Goal: Use online tool/utility: Utilize a website feature to perform a specific function

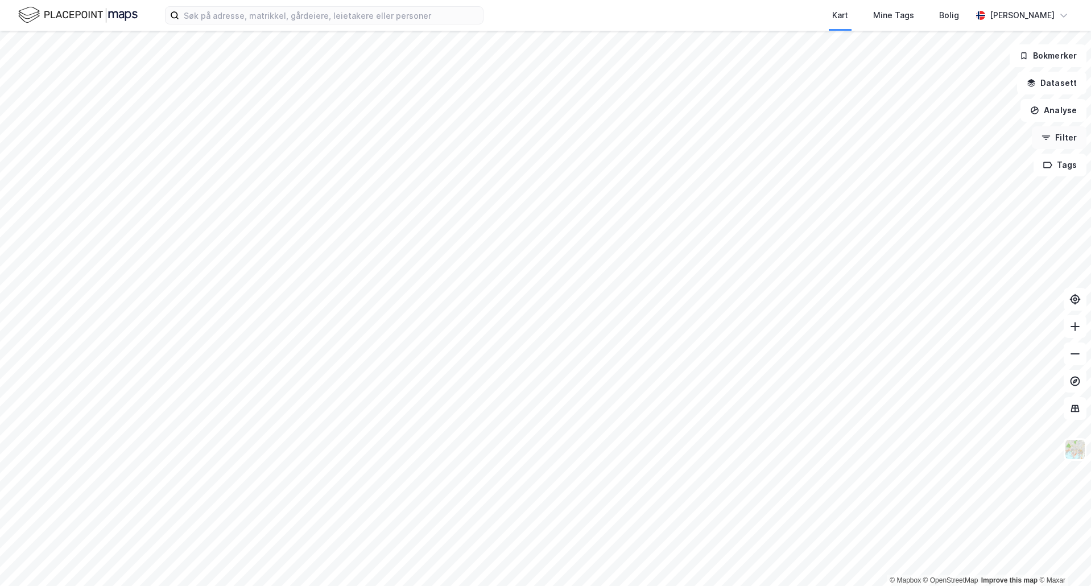
click at [1045, 138] on icon "button" at bounding box center [1045, 137] width 9 height 9
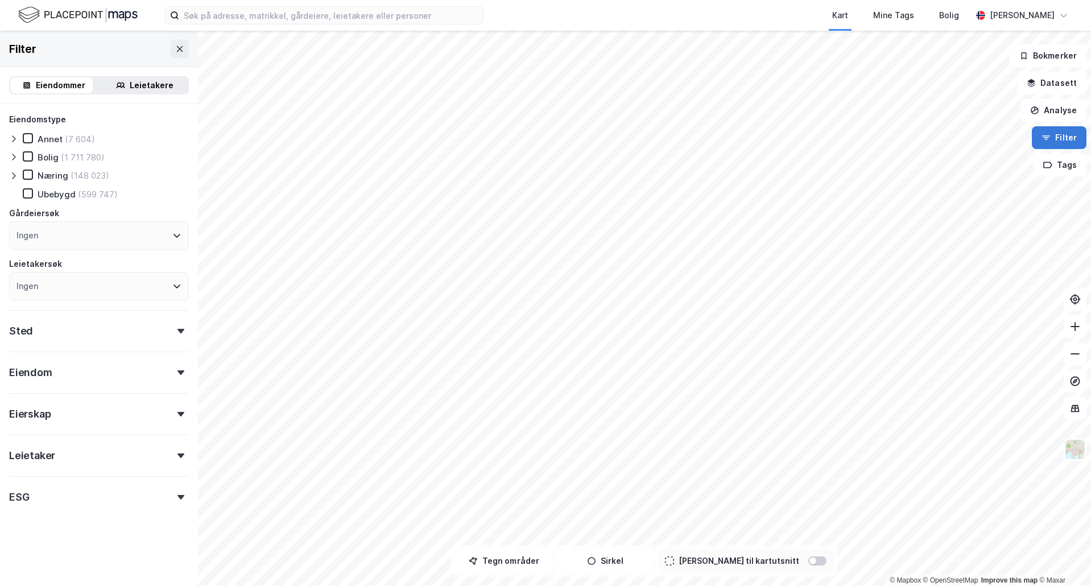
click at [1044, 139] on icon "button" at bounding box center [1045, 137] width 9 height 9
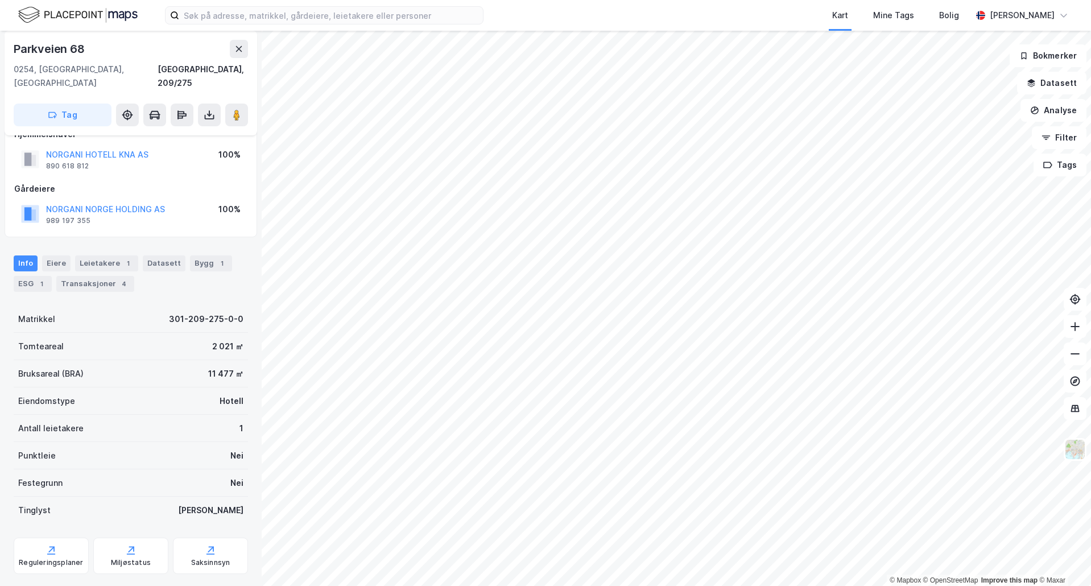
scroll to position [34, 0]
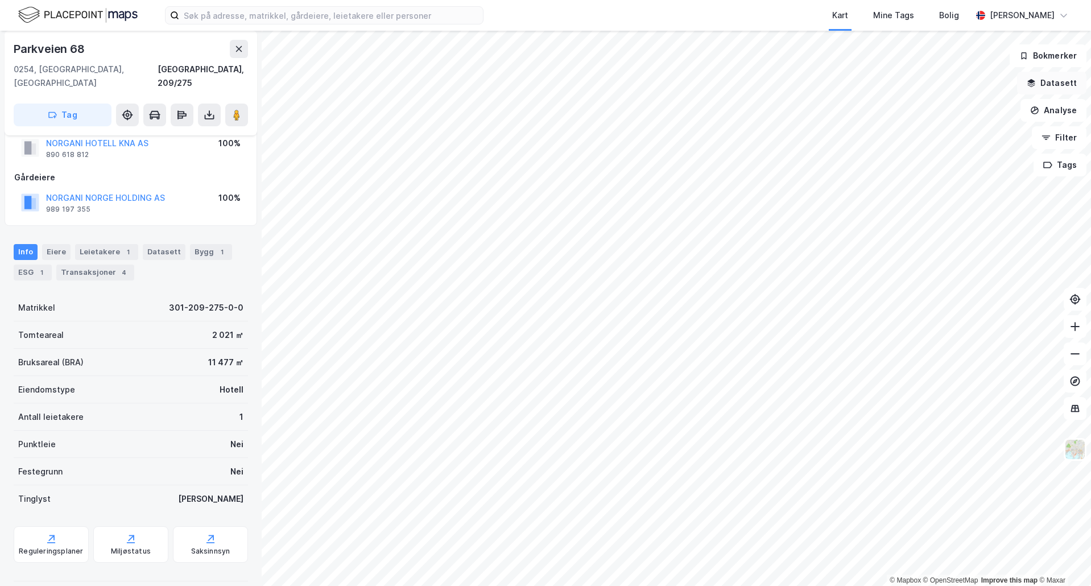
click at [1043, 92] on button "Datasett" at bounding box center [1051, 83] width 69 height 23
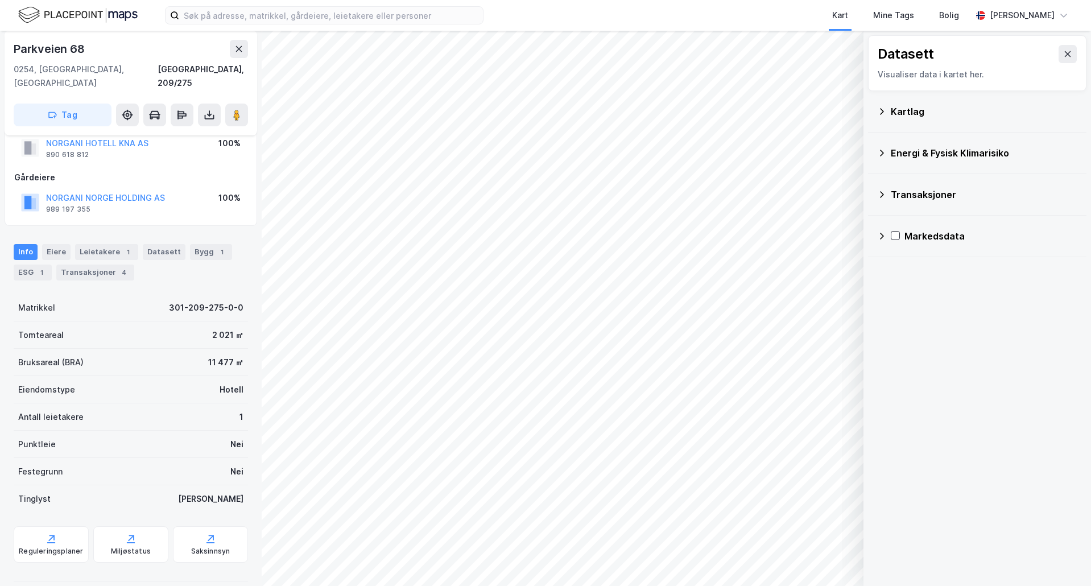
click at [963, 110] on div "Kartlag" at bounding box center [984, 112] width 187 height 14
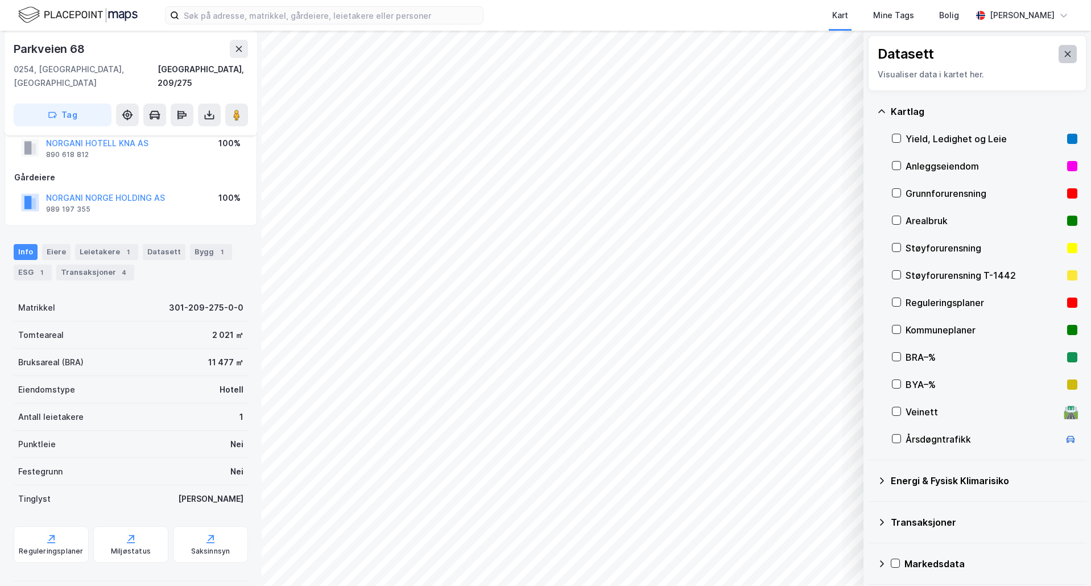
click at [1065, 56] on icon at bounding box center [1068, 54] width 6 height 6
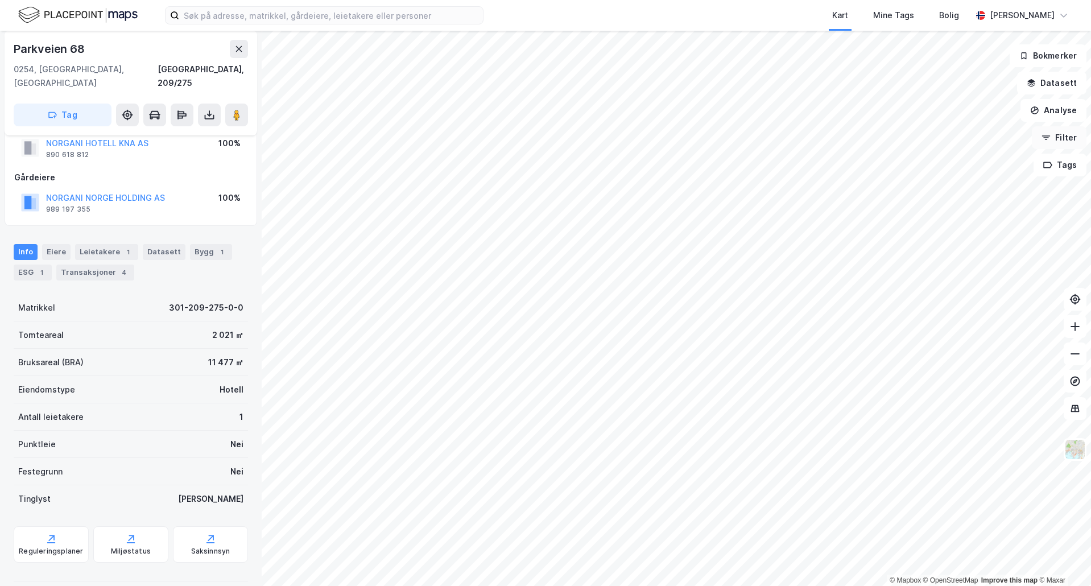
click at [1057, 138] on button "Filter" at bounding box center [1059, 137] width 55 height 23
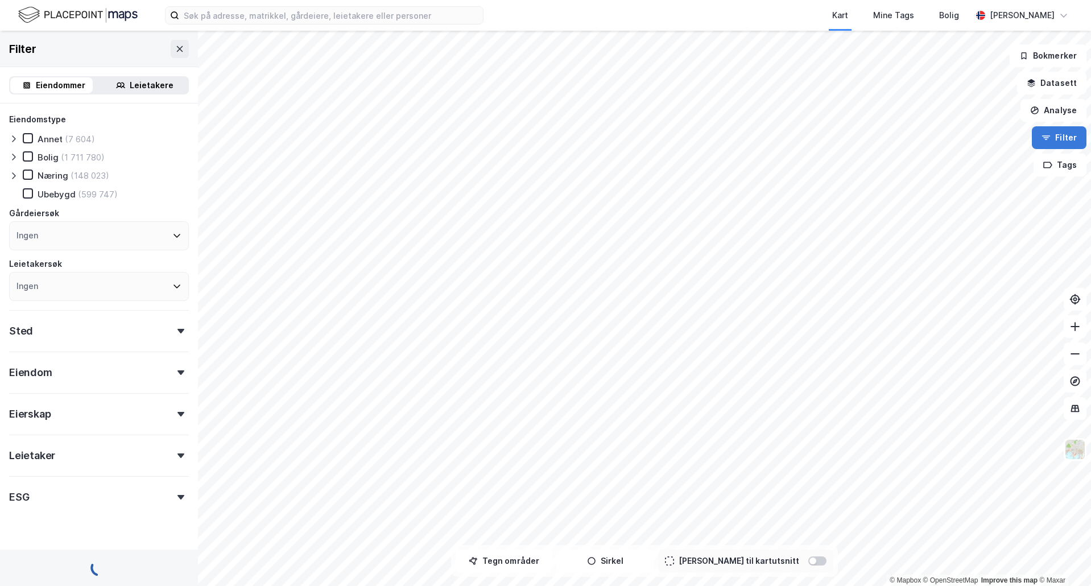
click at [1057, 138] on button "Filter" at bounding box center [1059, 137] width 55 height 23
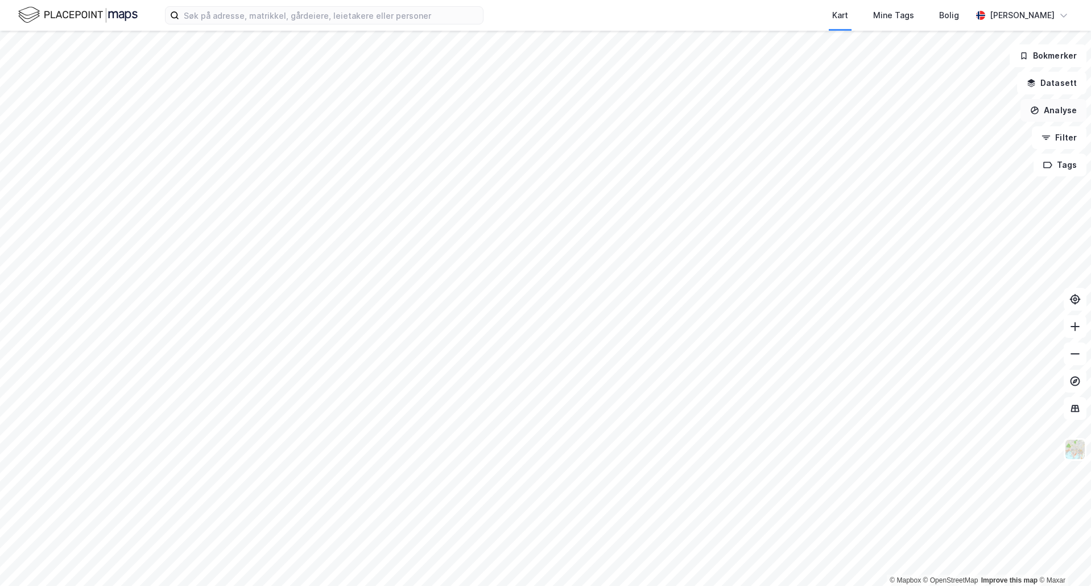
click at [1058, 114] on button "Analyse" at bounding box center [1053, 110] width 66 height 23
click at [939, 172] on div "Se demografi" at bounding box center [947, 181] width 131 height 19
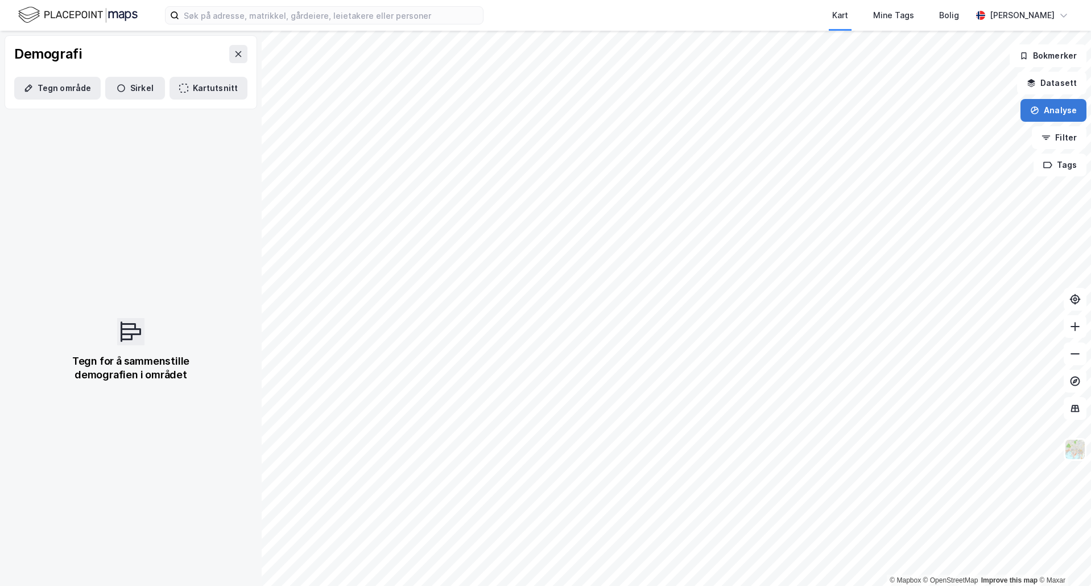
click at [1039, 114] on icon "button" at bounding box center [1034, 110] width 9 height 9
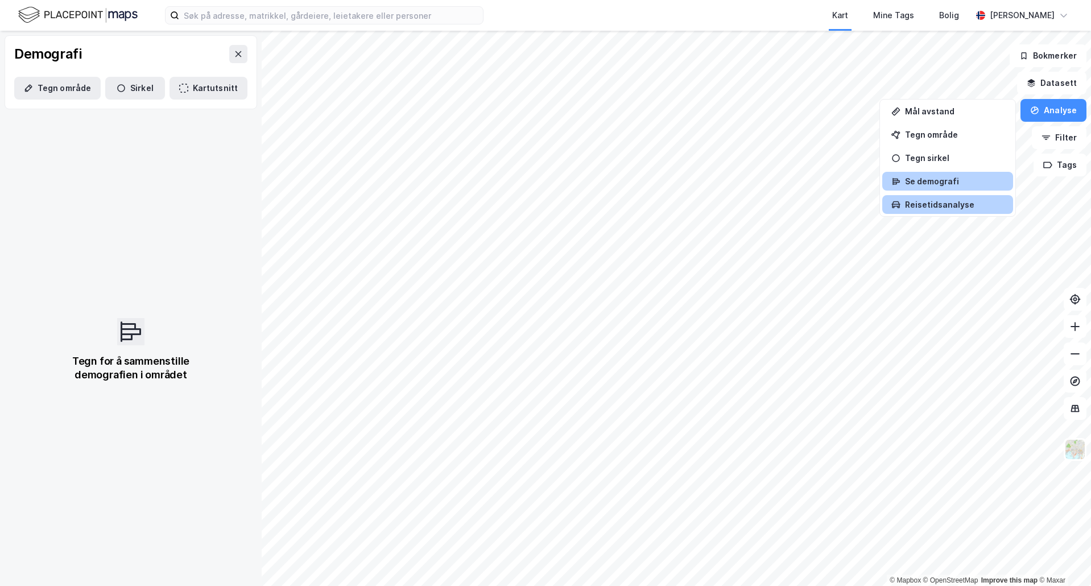
click at [988, 198] on div "Reisetidsanalyse" at bounding box center [947, 204] width 131 height 19
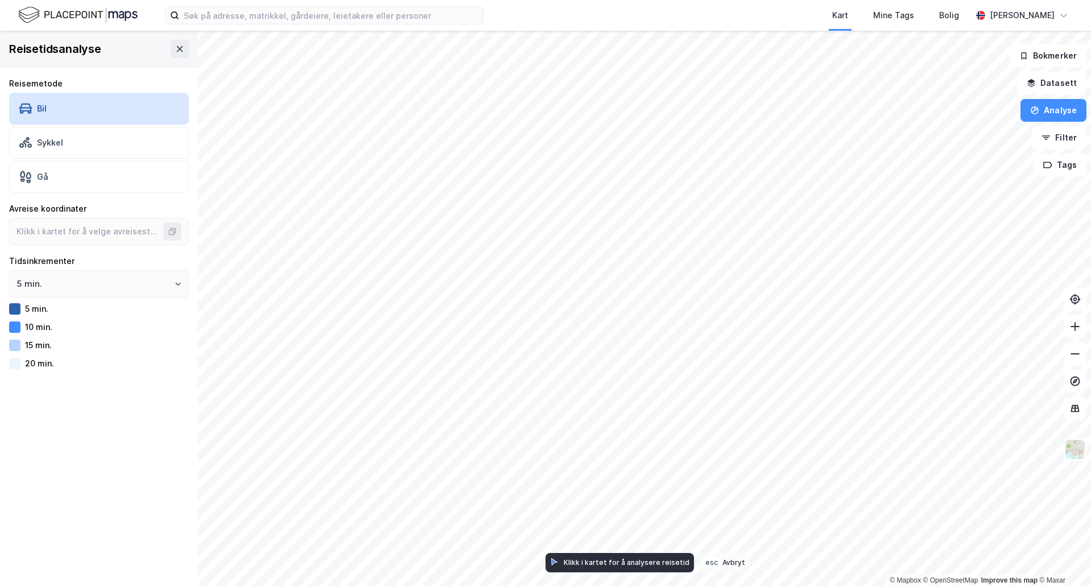
type input "59.913847239181024, 10.721114578823972"
drag, startPoint x: 635, startPoint y: 231, endPoint x: 677, endPoint y: 296, distance: 77.3
click at [677, 285] on div "Map marker" at bounding box center [668, 273] width 23 height 23
